Goal: Information Seeking & Learning: Find specific fact

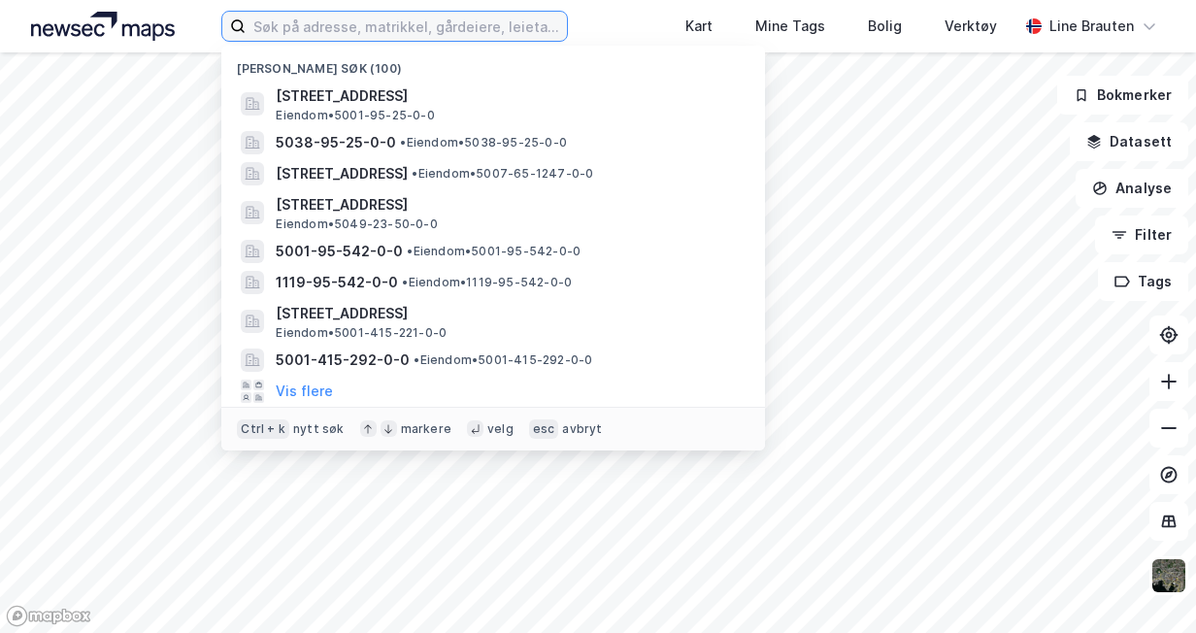
click at [316, 25] on input at bounding box center [406, 26] width 320 height 29
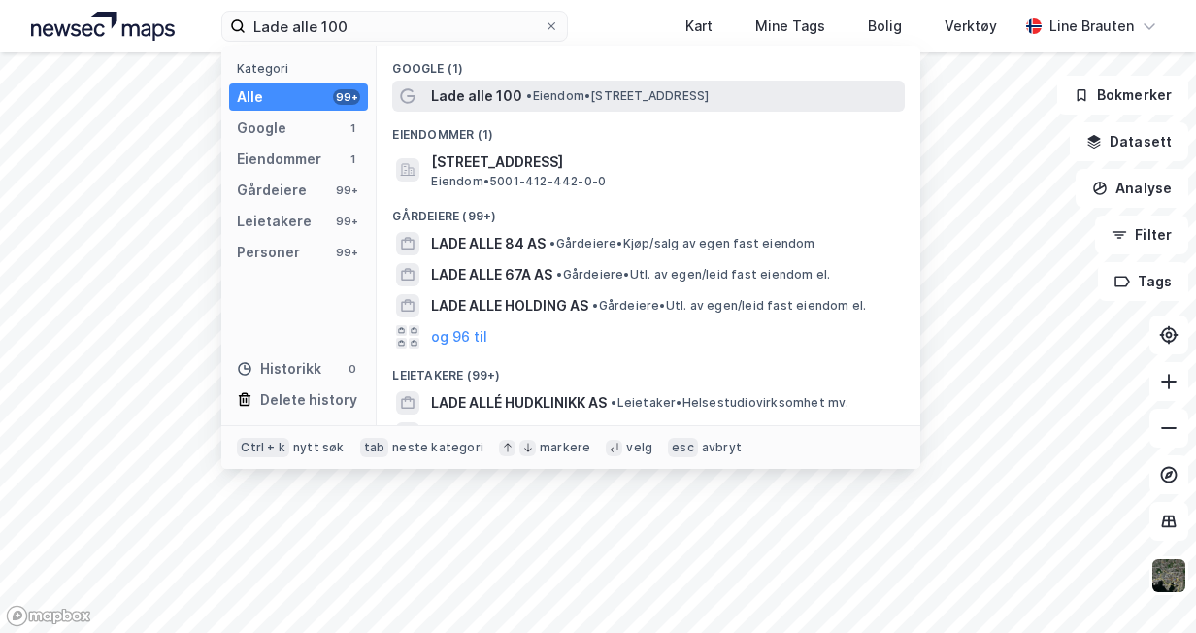
click at [491, 96] on span "Lade alle 100" at bounding box center [476, 95] width 91 height 23
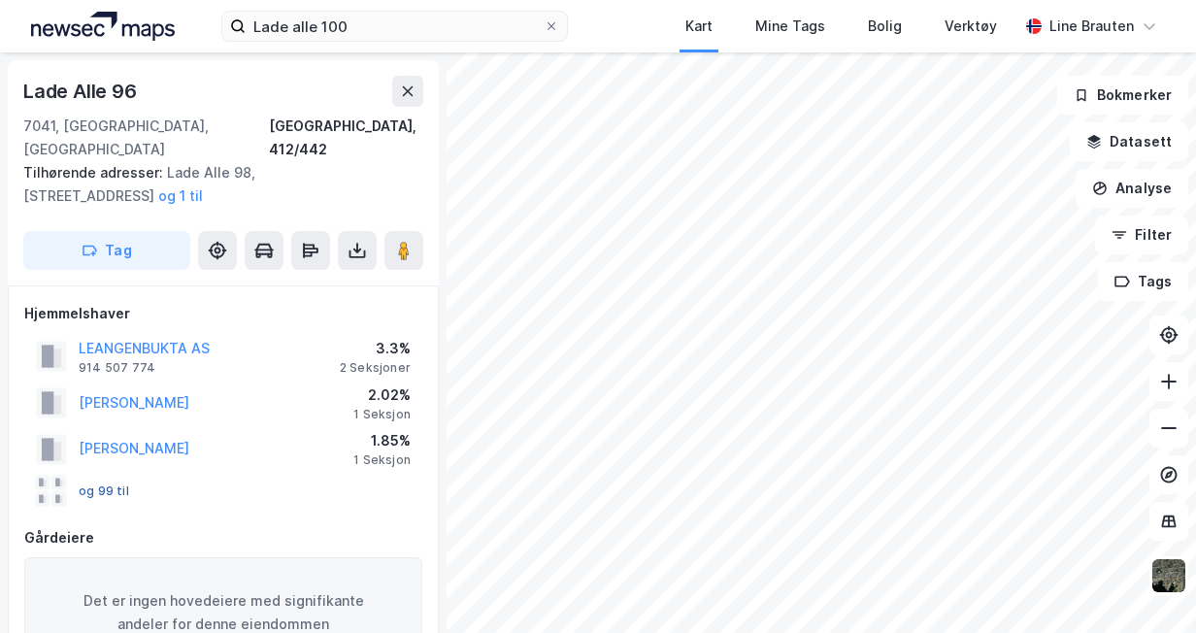
click at [0, 0] on button "og 99 til" at bounding box center [0, 0] width 0 height 0
click at [105, 476] on div "og 99 til" at bounding box center [82, 491] width 93 height 31
click at [0, 0] on button "og 99 til" at bounding box center [0, 0] width 0 height 0
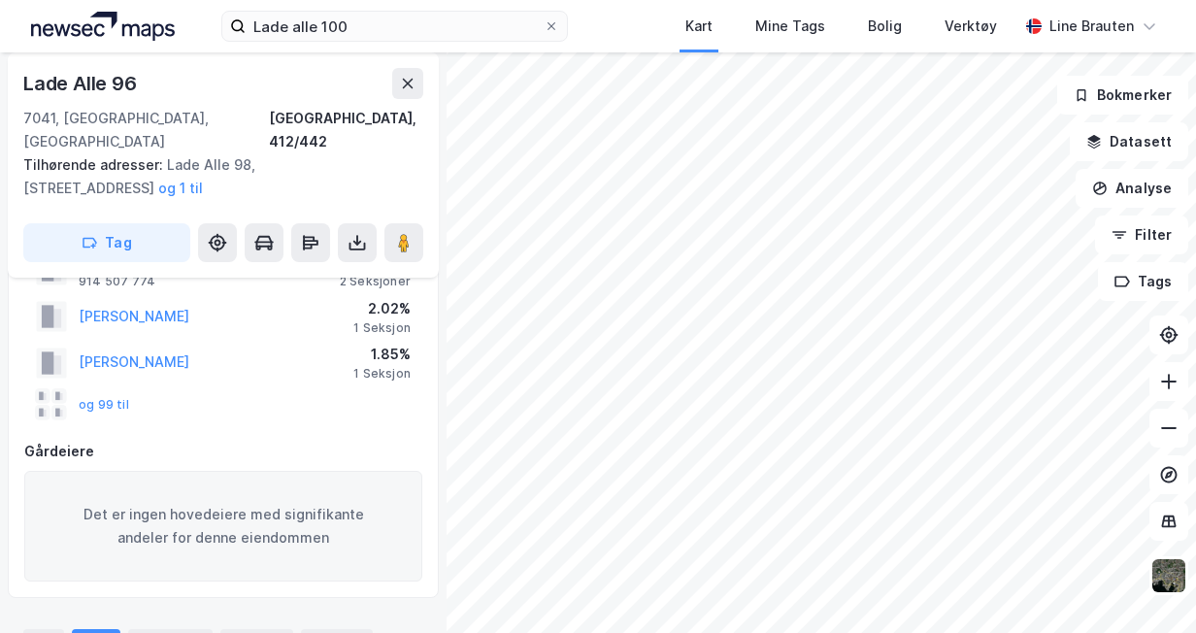
scroll to position [97, 0]
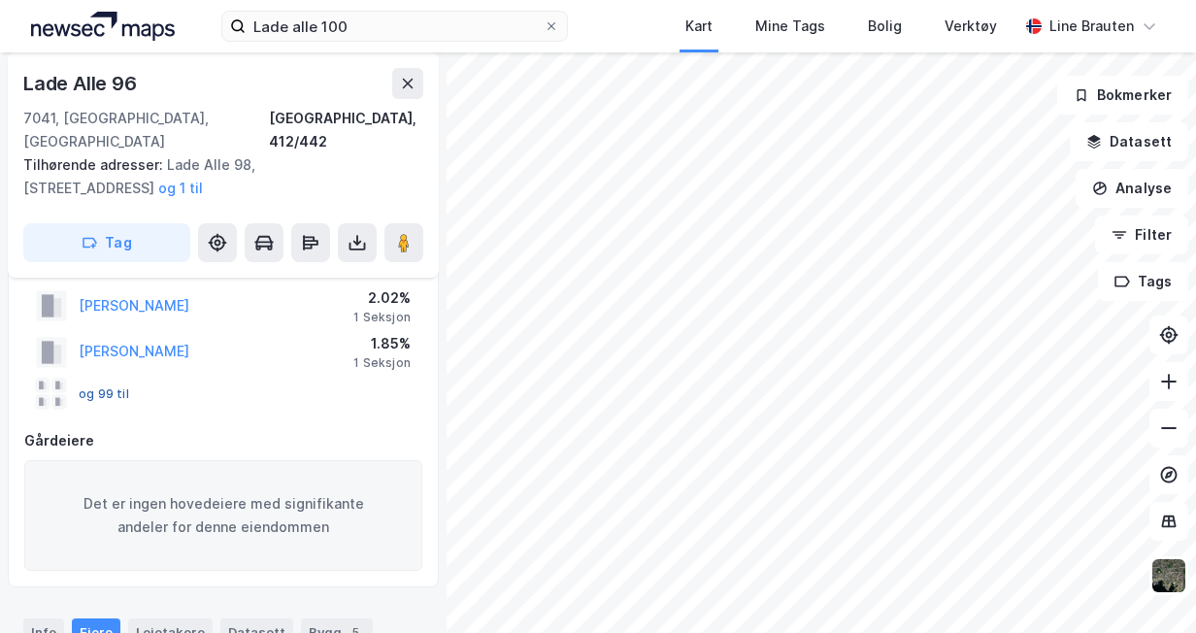
click at [0, 0] on button "og 99 til" at bounding box center [0, 0] width 0 height 0
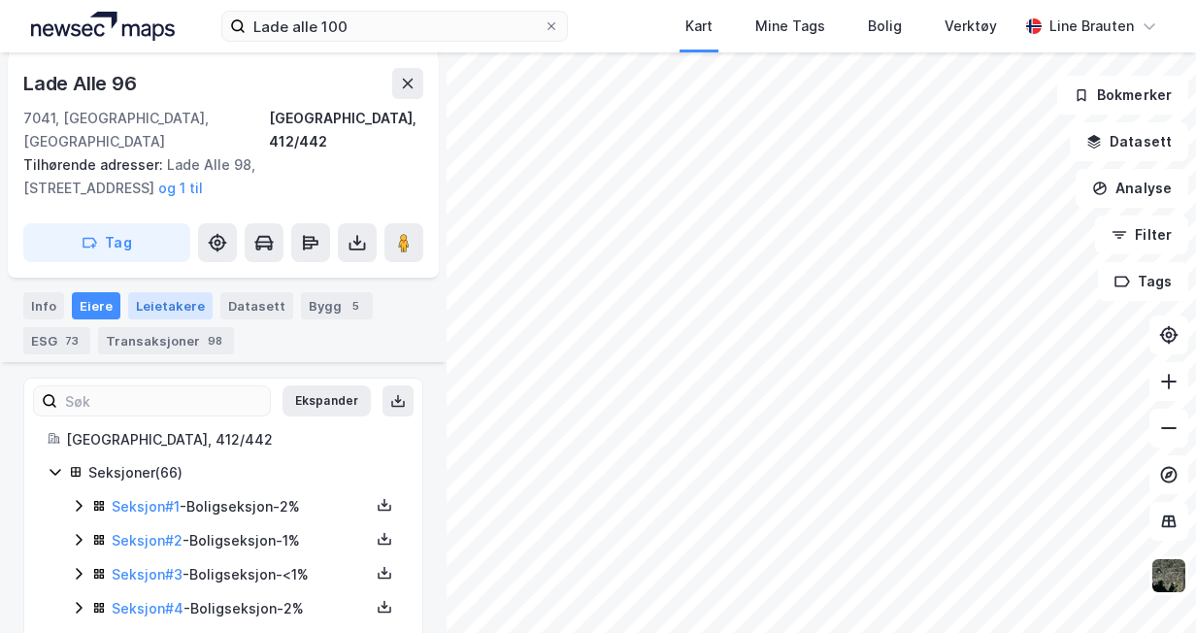
click at [167, 292] on div "Leietakere" at bounding box center [170, 305] width 84 height 27
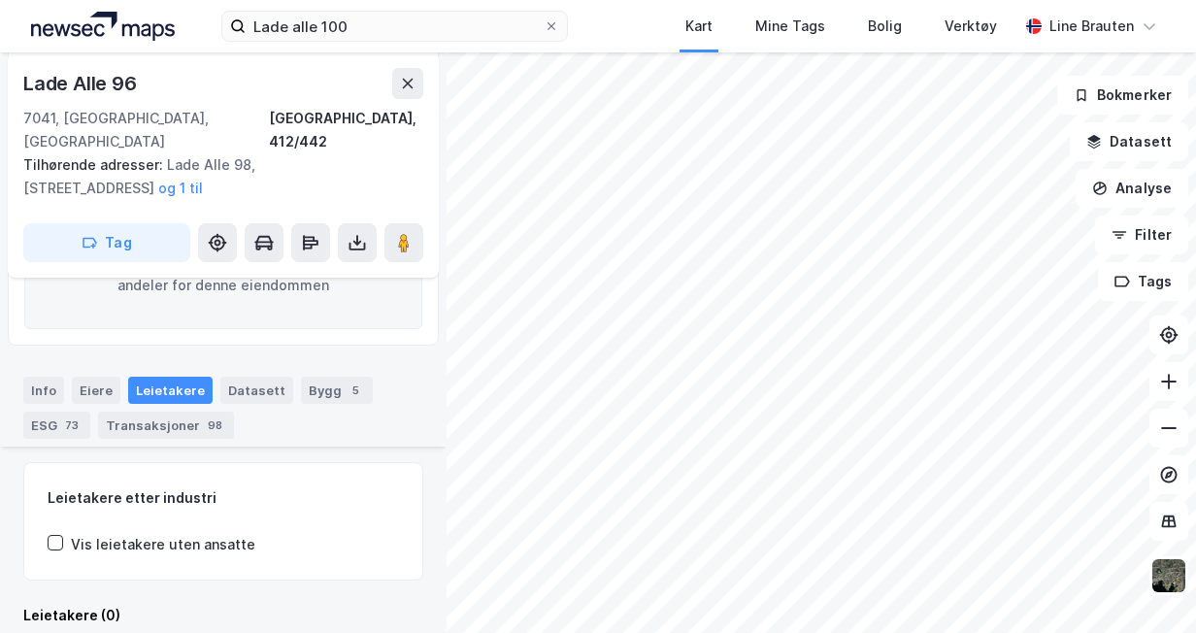
scroll to position [423, 0]
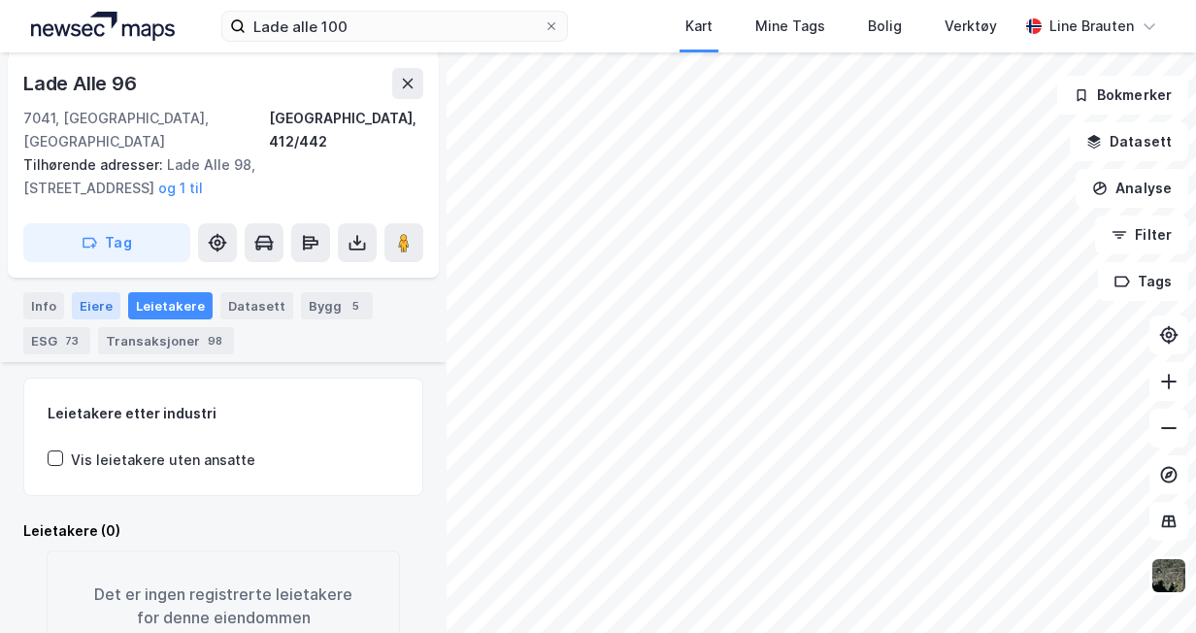
click at [87, 292] on div "Eiere" at bounding box center [96, 305] width 49 height 27
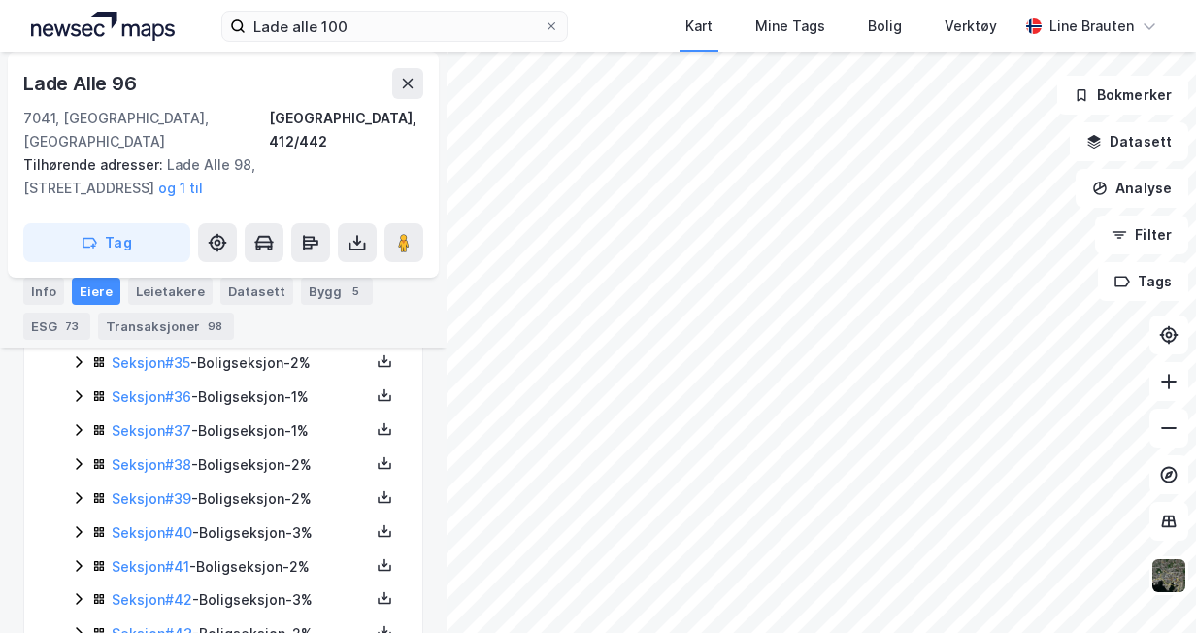
scroll to position [1686, 0]
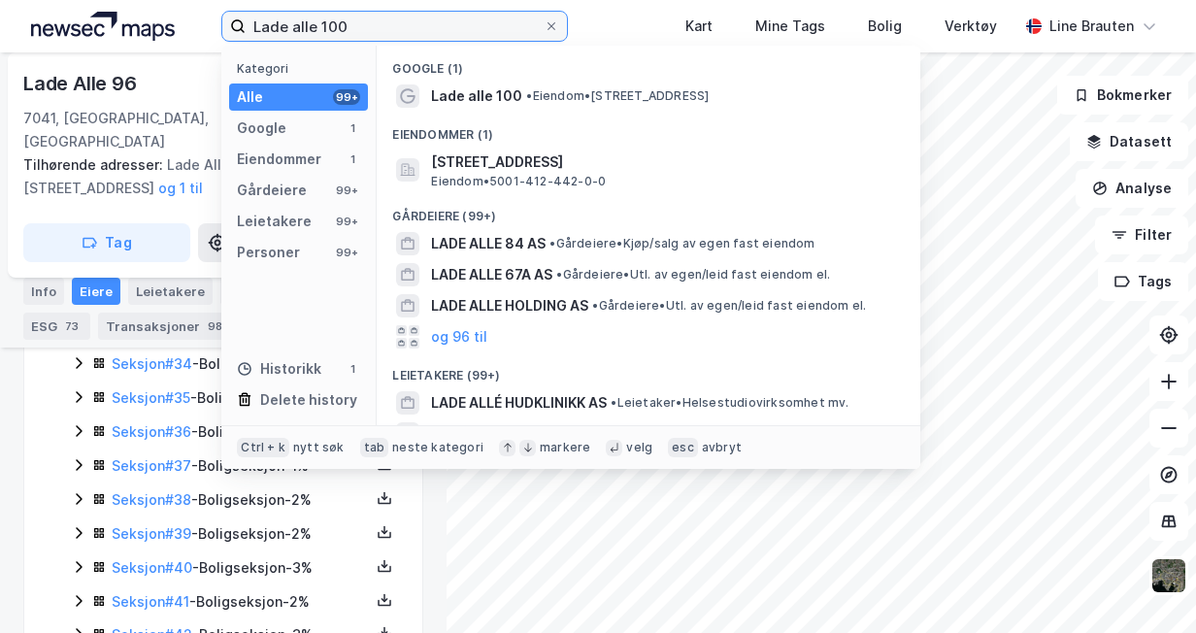
click at [388, 31] on input "Lade alle 100" at bounding box center [394, 26] width 297 height 29
type input "L"
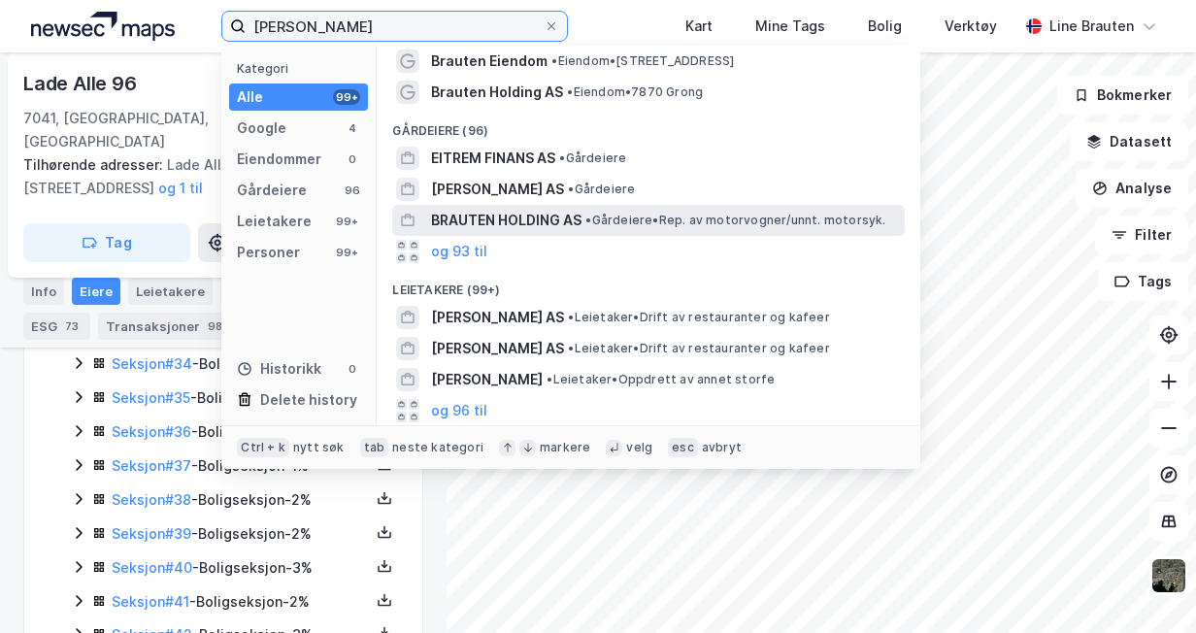
scroll to position [194, 0]
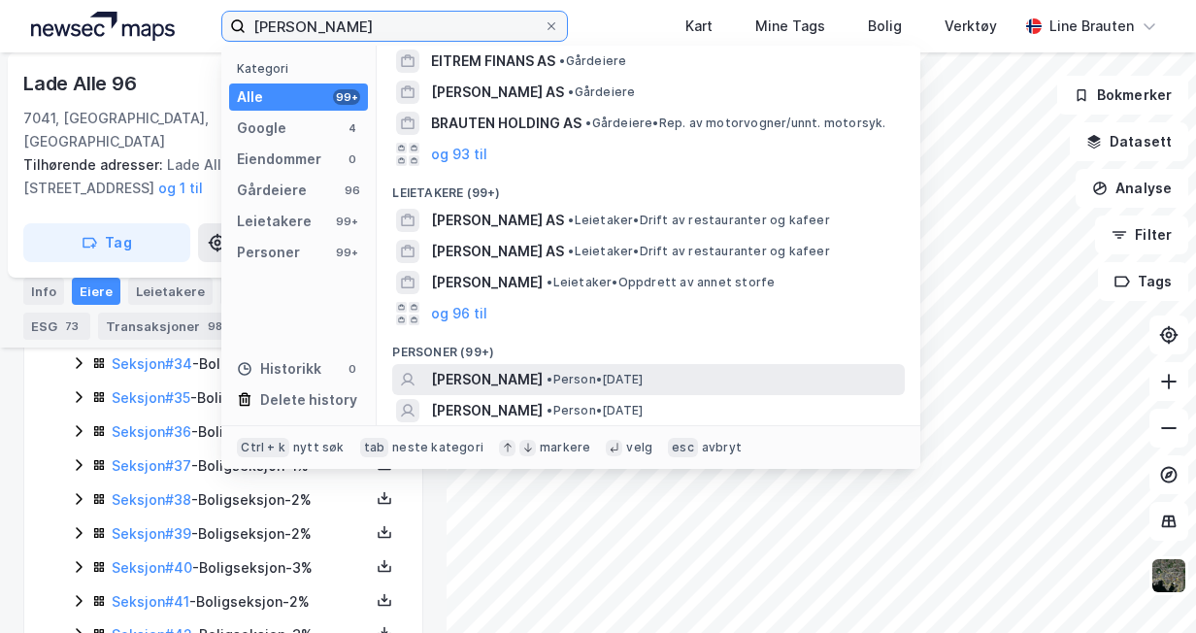
type input "[PERSON_NAME]"
click at [543, 374] on span "[PERSON_NAME]" at bounding box center [487, 379] width 112 height 23
